Goal: Task Accomplishment & Management: Complete application form

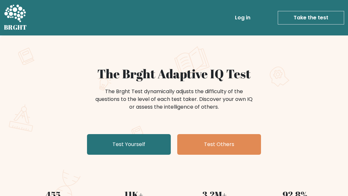
click at [149, 145] on link "Test Yourself" at bounding box center [129, 144] width 84 height 21
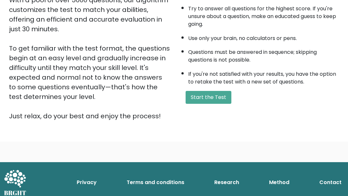
scroll to position [128, 0]
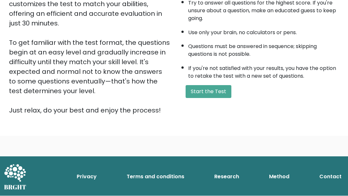
click at [206, 98] on button "Start the Test" at bounding box center [209, 91] width 46 height 13
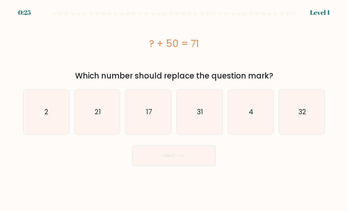
click at [91, 103] on icon "21" at bounding box center [97, 112] width 44 height 44
click at [174, 106] on input "b. 21" at bounding box center [174, 107] width 0 height 2
radio input "true"
click at [197, 157] on button "Next" at bounding box center [174, 156] width 84 height 21
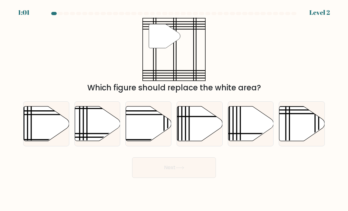
click at [298, 122] on icon at bounding box center [302, 124] width 45 height 35
click at [174, 107] on input "f." at bounding box center [174, 107] width 0 height 2
radio input "true"
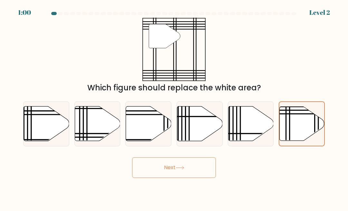
click at [210, 168] on button "Next" at bounding box center [174, 168] width 84 height 21
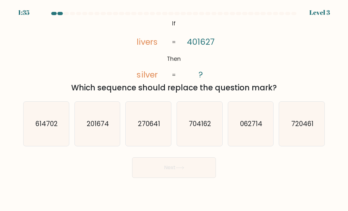
click at [208, 113] on icon "704162" at bounding box center [199, 124] width 44 height 44
click at [174, 107] on input "d. 704162" at bounding box center [174, 107] width 0 height 2
radio input "true"
click at [188, 175] on button "Next" at bounding box center [174, 168] width 84 height 21
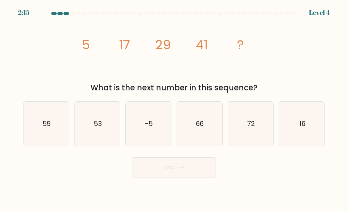
click at [265, 121] on icon "72" at bounding box center [251, 124] width 44 height 44
click at [174, 107] on input "e. 72" at bounding box center [174, 107] width 0 height 2
radio input "true"
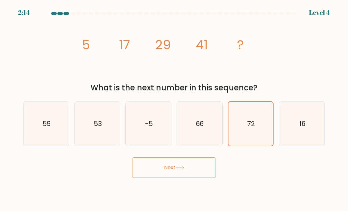
click at [196, 172] on button "Next" at bounding box center [174, 168] width 84 height 21
